Goal: Find specific page/section: Find specific page/section

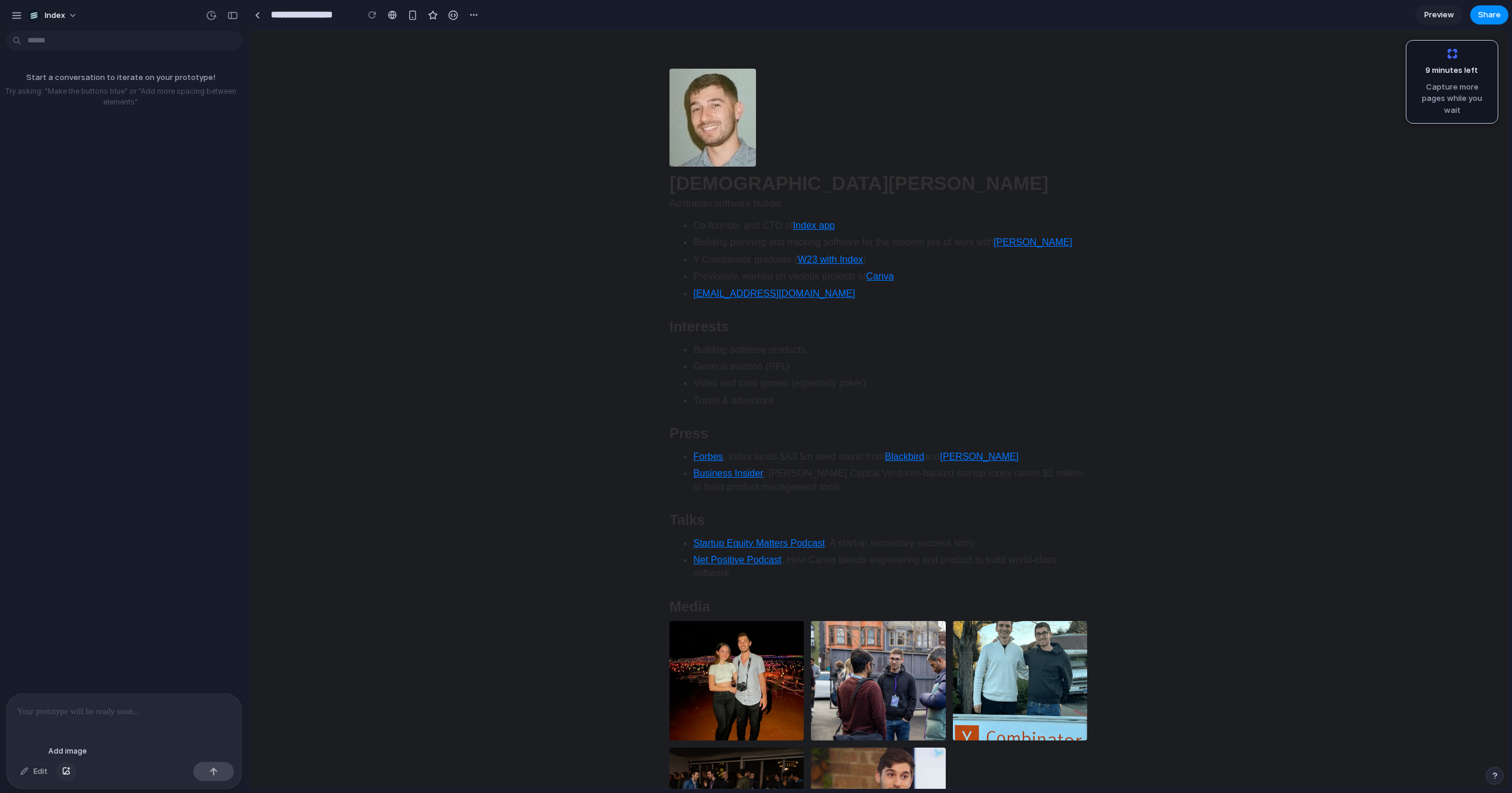
click at [69, 769] on div "button" at bounding box center [66, 771] width 8 height 7
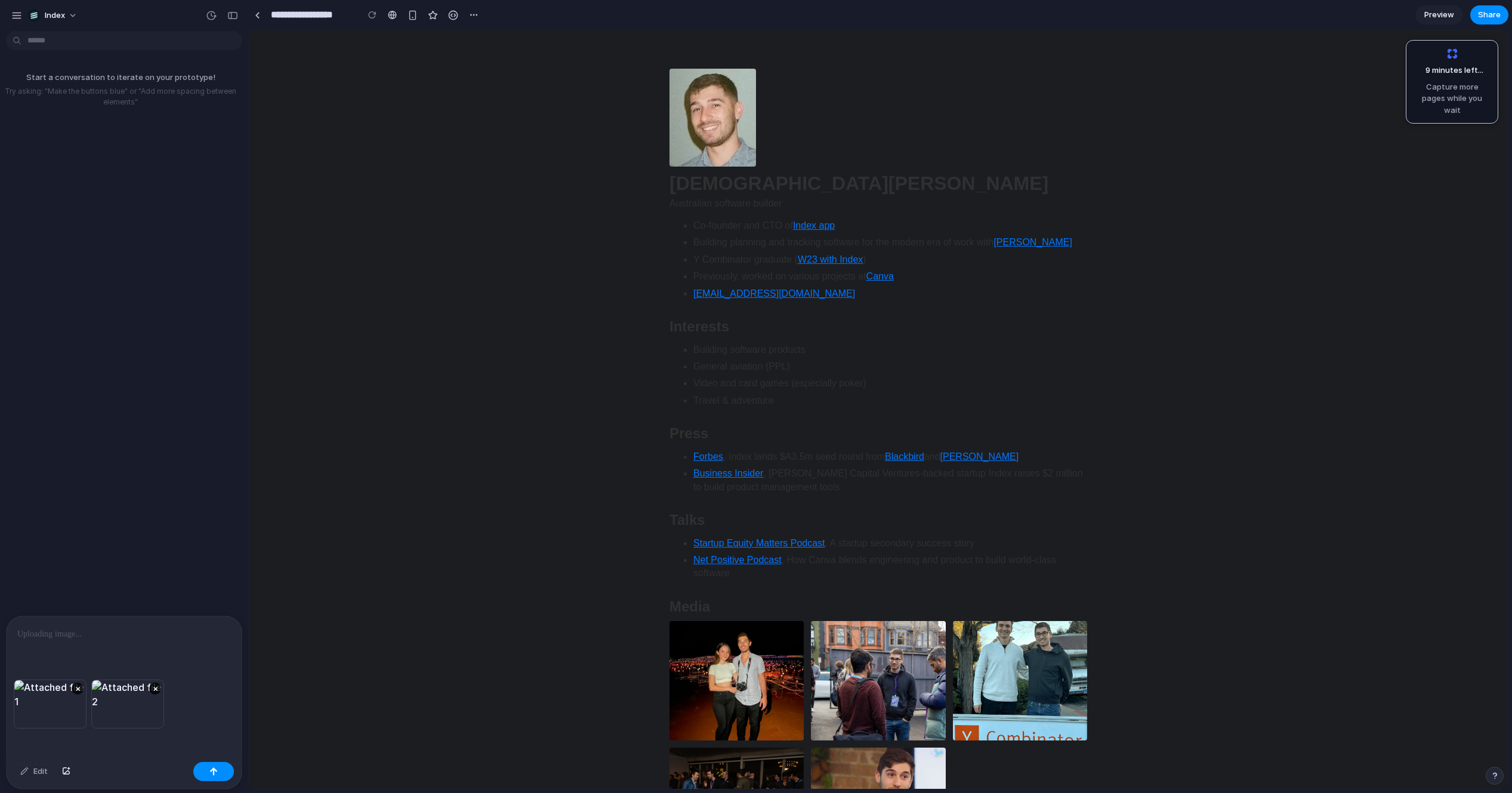
click at [79, 619] on div at bounding box center [124, 648] width 235 height 63
